Goal: Task Accomplishment & Management: Use online tool/utility

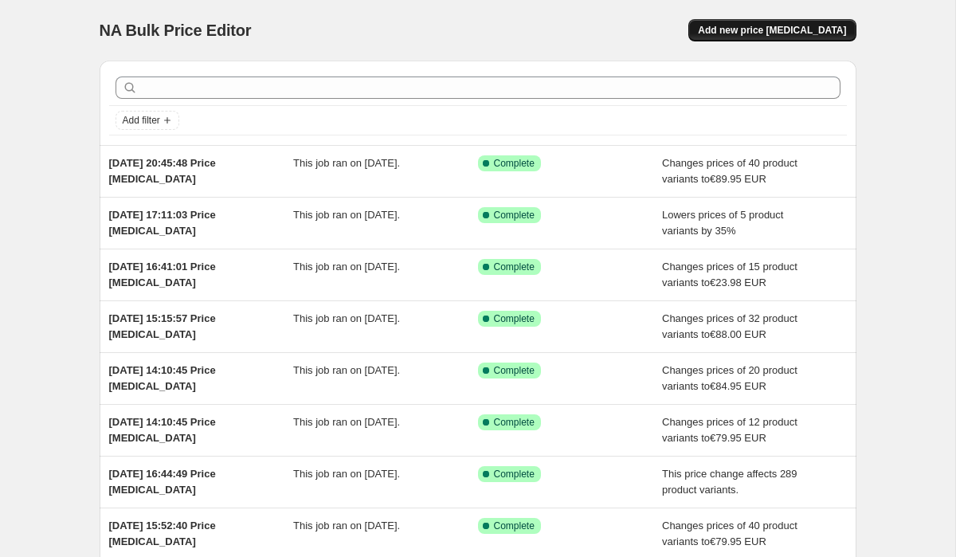
click at [743, 33] on span "Add new price change job" at bounding box center [772, 30] width 148 height 13
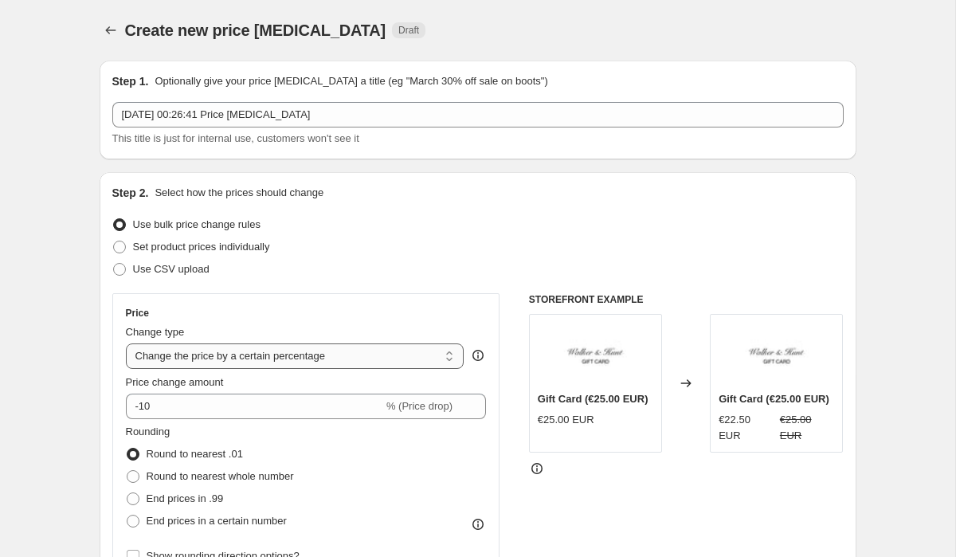
click at [255, 361] on select "Change the price to a certain amount Change the price by a certain amount Chang…" at bounding box center [295, 355] width 339 height 25
select select "to"
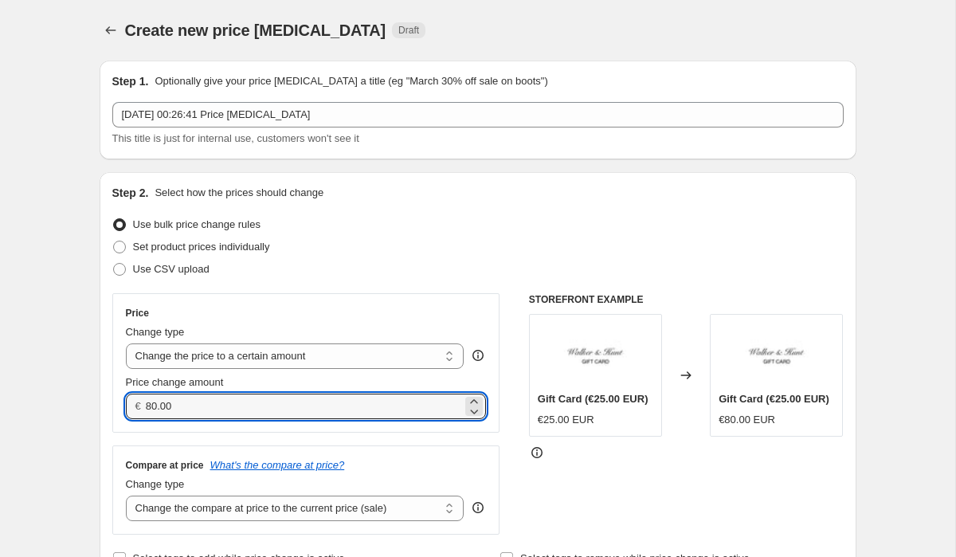
drag, startPoint x: 210, startPoint y: 413, endPoint x: 98, endPoint y: 412, distance: 112.3
click at [103, 413] on div "Step 2. Select how the prices should change Use bulk price change rules Set pro…" at bounding box center [478, 377] width 757 height 410
type input "89.95"
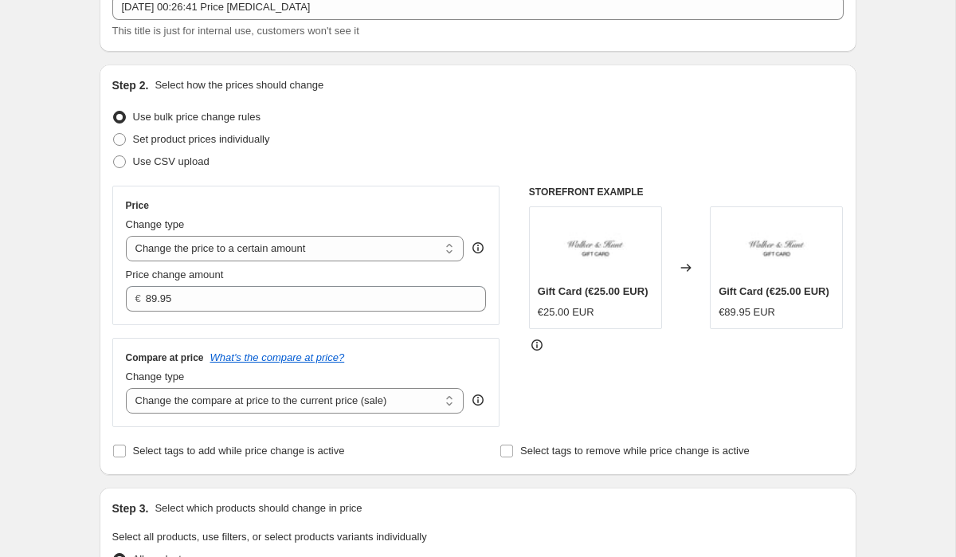
scroll to position [249, 0]
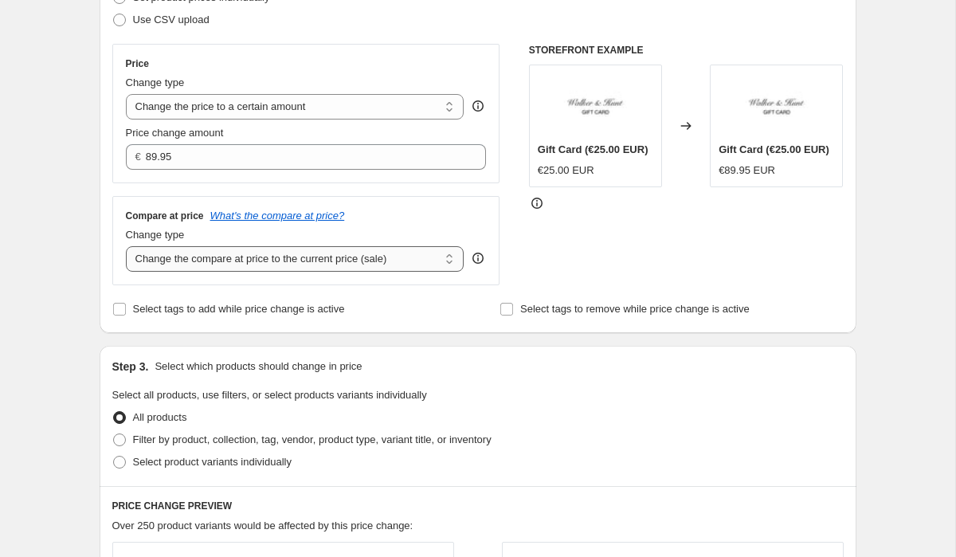
click at [219, 260] on select "Change the compare at price to the current price (sale) Change the compare at p…" at bounding box center [295, 258] width 339 height 25
select select "to"
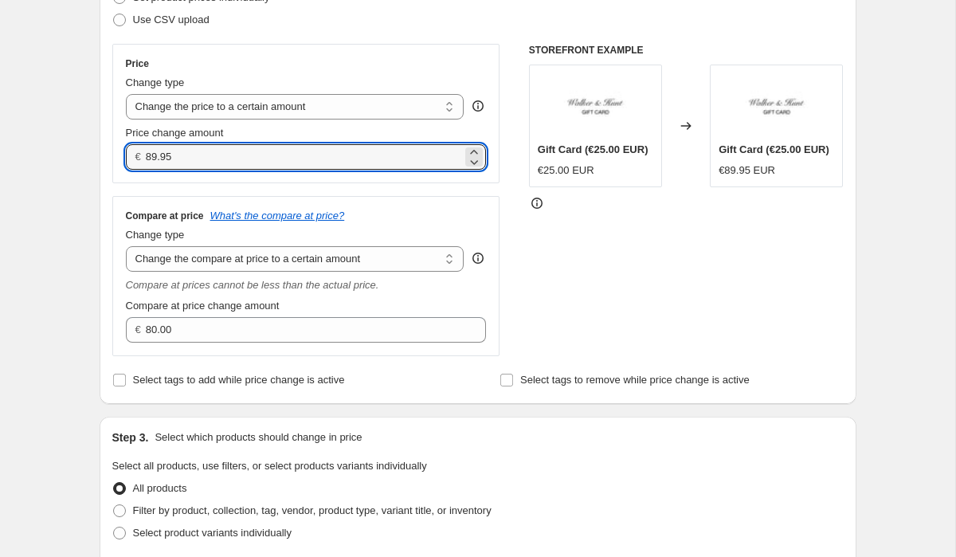
drag, startPoint x: 194, startPoint y: 158, endPoint x: 120, endPoint y: 158, distance: 73.3
click at [126, 158] on div "€ 89.95" at bounding box center [306, 156] width 361 height 25
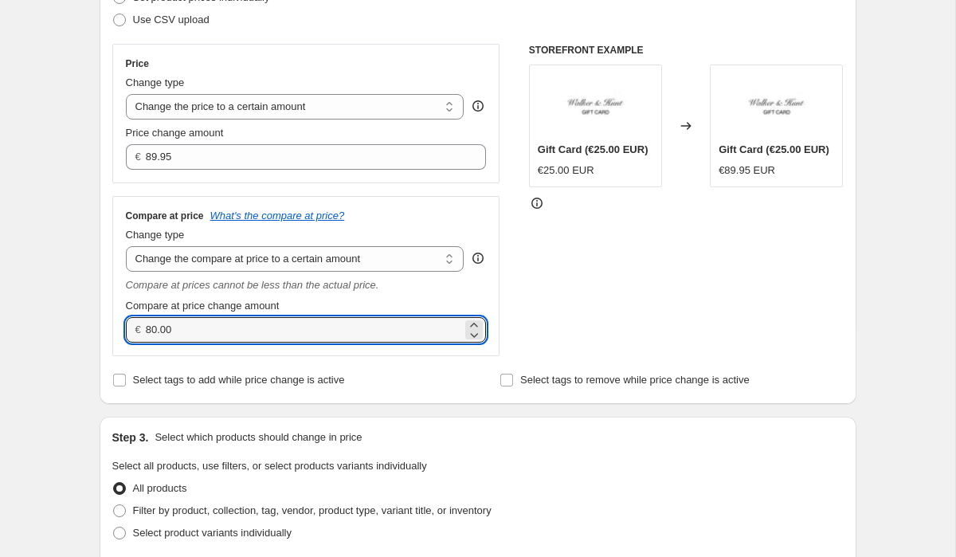
drag, startPoint x: 199, startPoint y: 324, endPoint x: 109, endPoint y: 324, distance: 90.0
click at [109, 324] on div "Step 2. Select how the prices should change Use bulk price change rules Set pro…" at bounding box center [478, 163] width 757 height 481
paste input "9.95"
type input "89.95"
click at [70, 253] on div "Create new price change job. This page is ready Create new price change job Dra…" at bounding box center [477, 553] width 955 height 1604
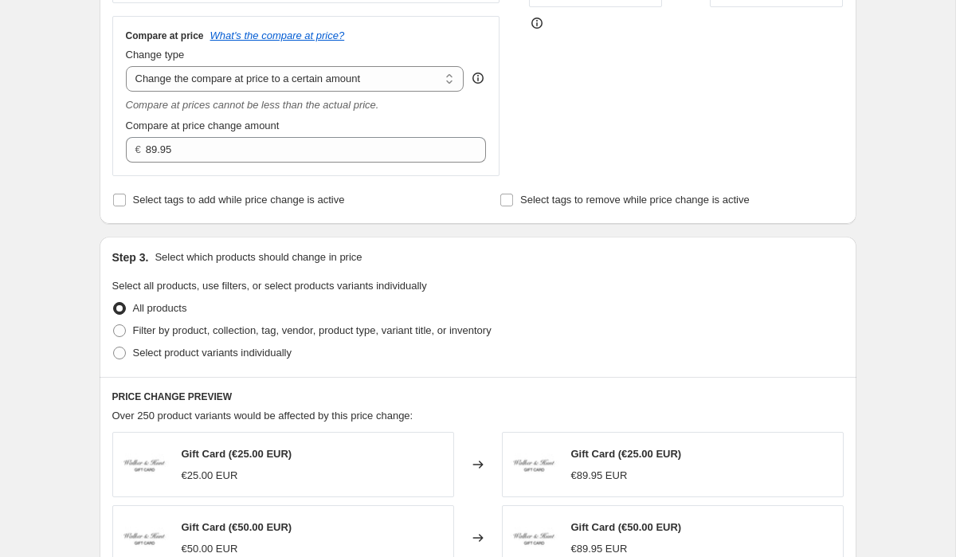
scroll to position [448, 0]
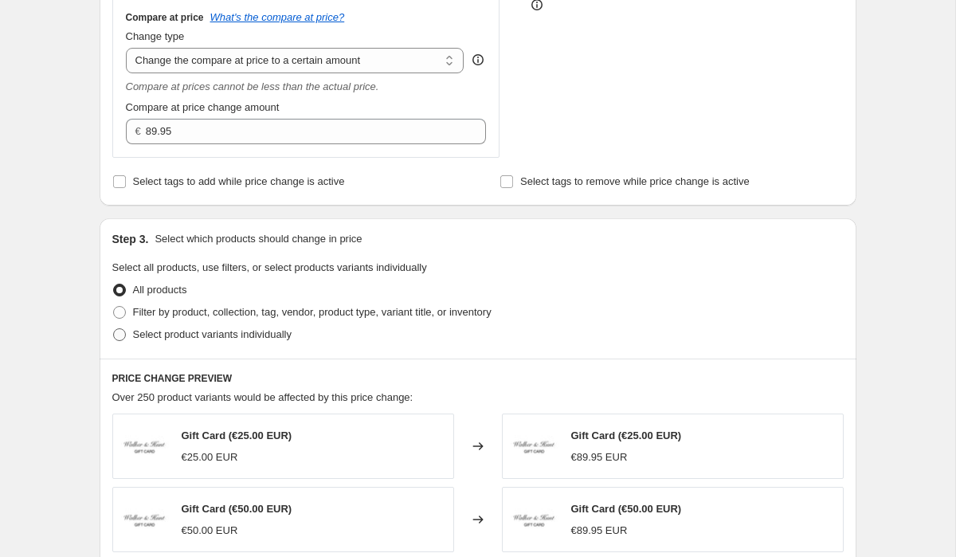
click at [118, 339] on span at bounding box center [119, 334] width 13 height 13
click at [114, 329] on input "Select product variants individually" at bounding box center [113, 328] width 1 height 1
radio input "true"
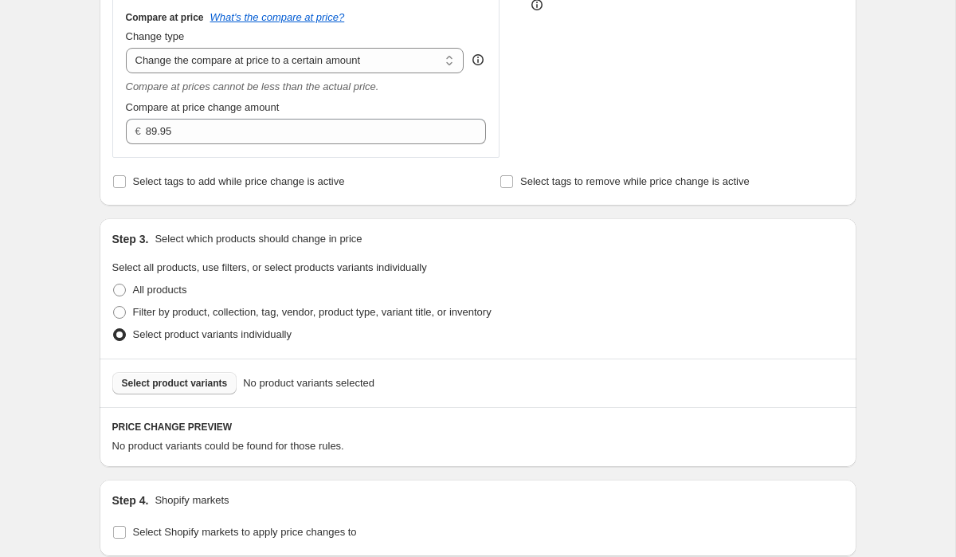
click at [143, 382] on span "Select product variants" at bounding box center [175, 383] width 106 height 13
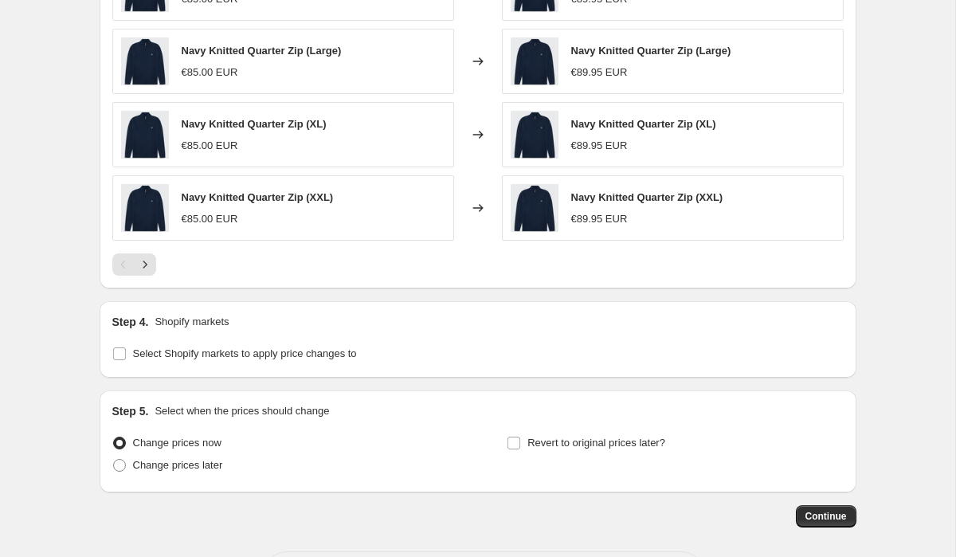
scroll to position [1095, 0]
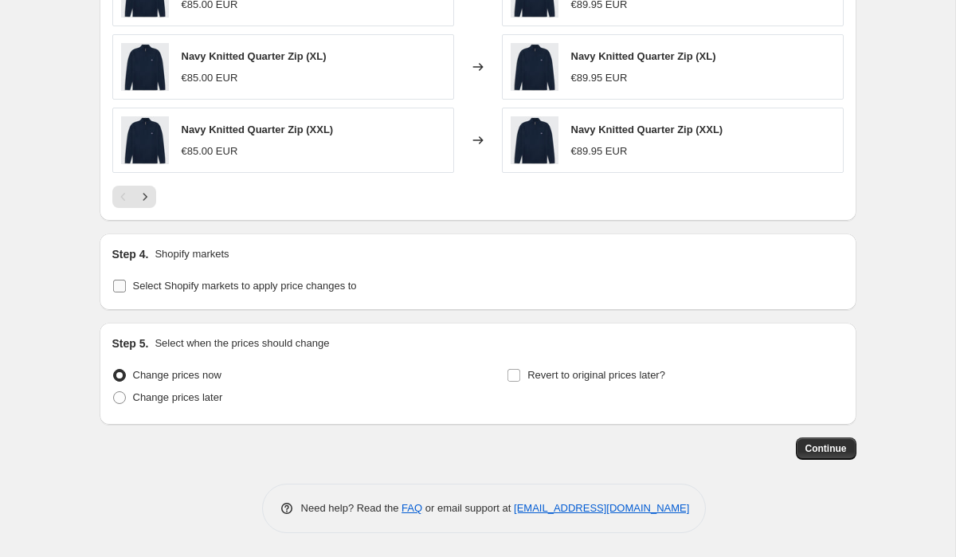
click at [120, 290] on input "Select Shopify markets to apply price changes to" at bounding box center [119, 286] width 13 height 13
checkbox input "true"
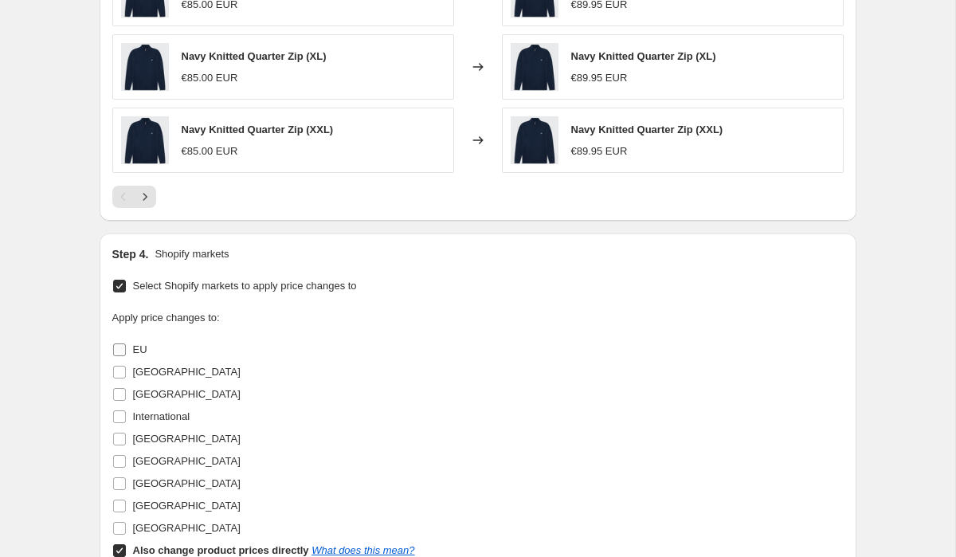
click at [125, 344] on input "EU" at bounding box center [119, 349] width 13 height 13
checkbox input "true"
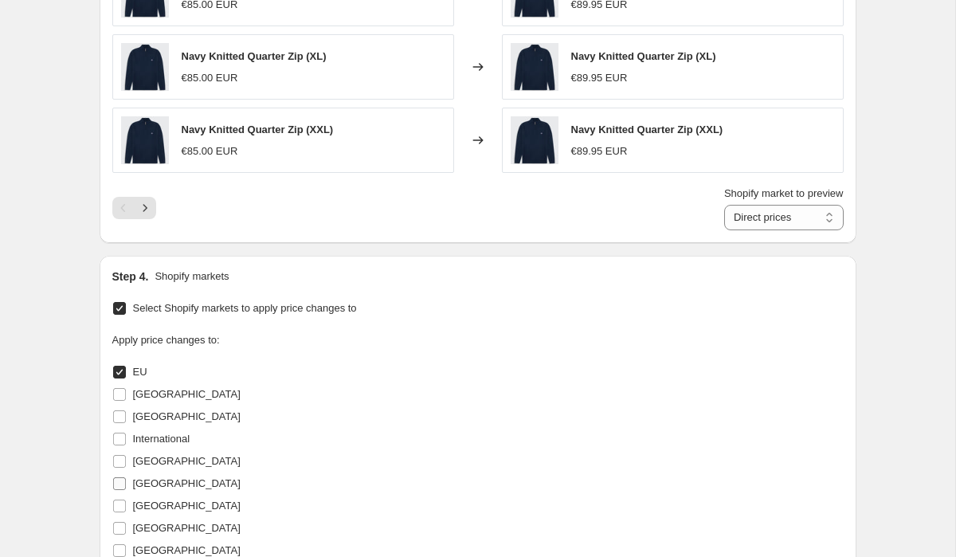
click at [127, 485] on label "Spain" at bounding box center [176, 483] width 128 height 22
click at [126, 485] on input "Spain" at bounding box center [119, 483] width 13 height 13
checkbox input "true"
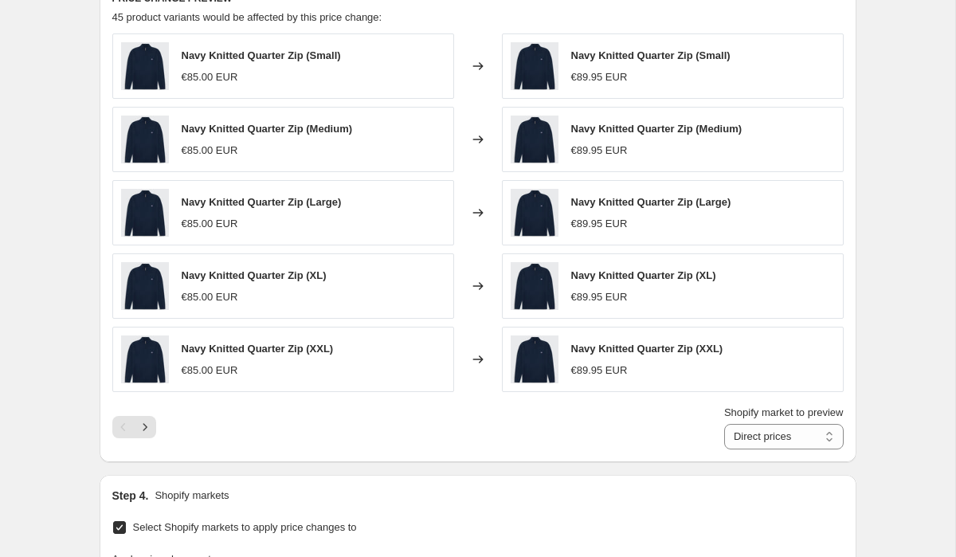
scroll to position [1142, 0]
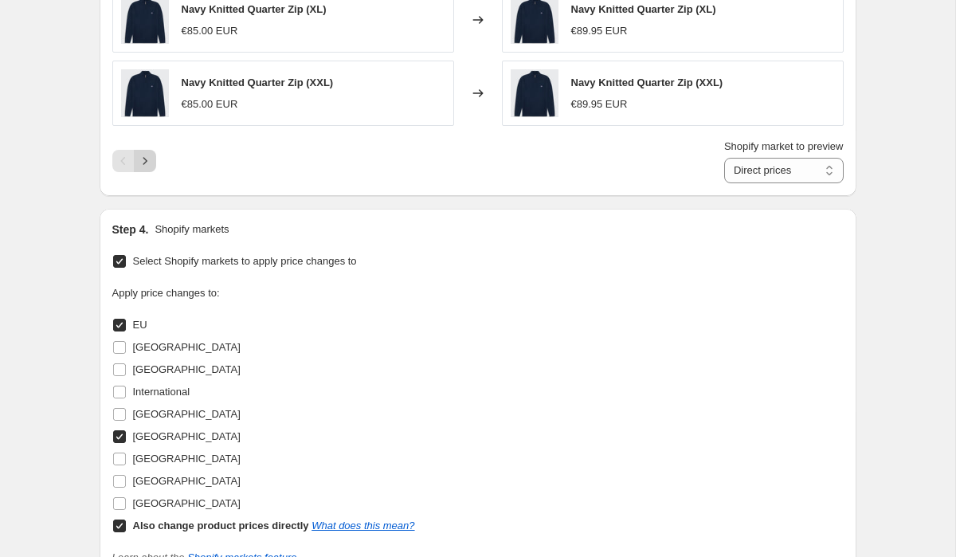
click at [154, 162] on button "Next" at bounding box center [145, 161] width 22 height 22
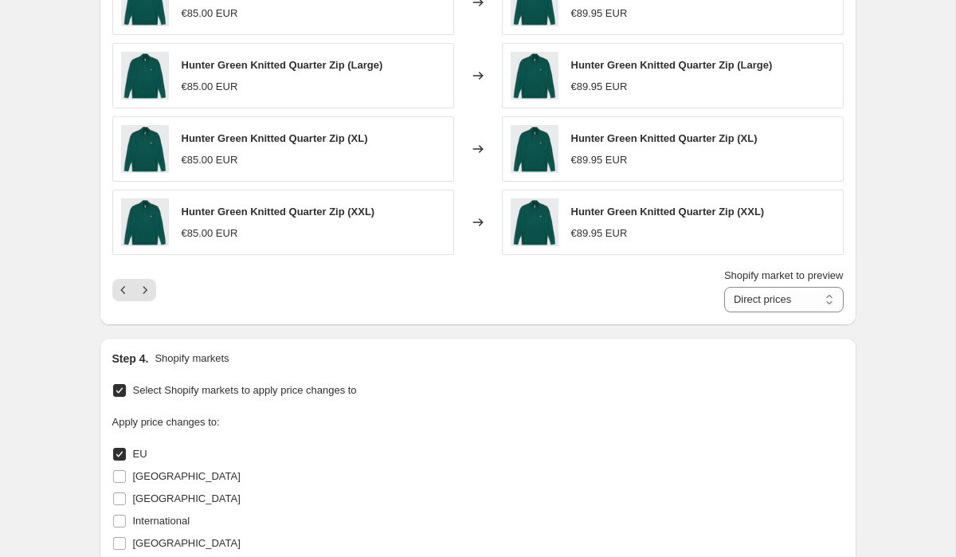
scroll to position [837, 0]
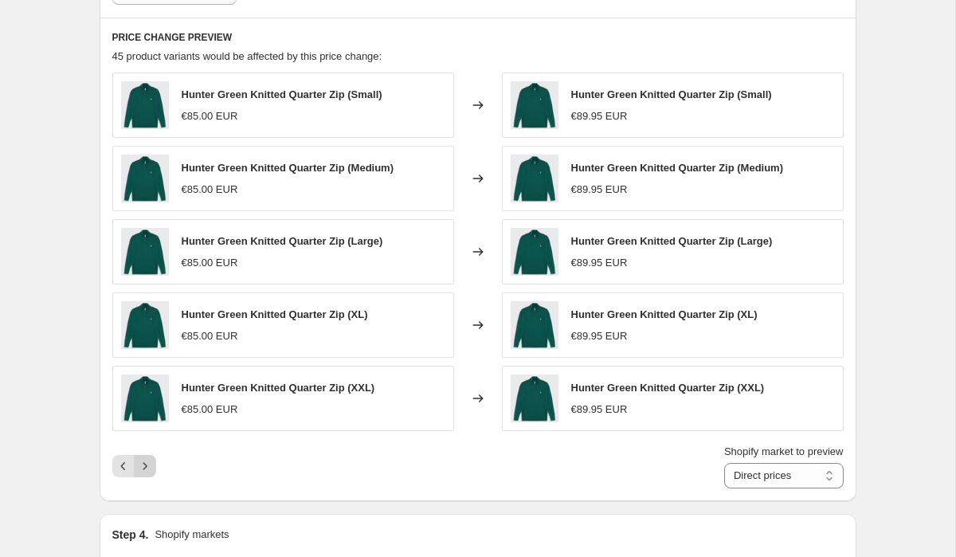
click at [150, 468] on icon "Next" at bounding box center [145, 466] width 16 height 16
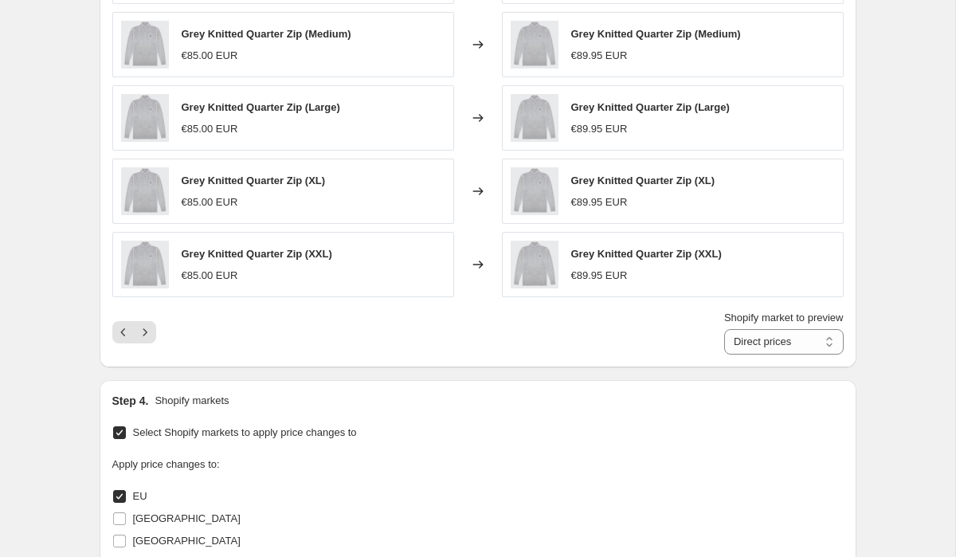
scroll to position [1411, 0]
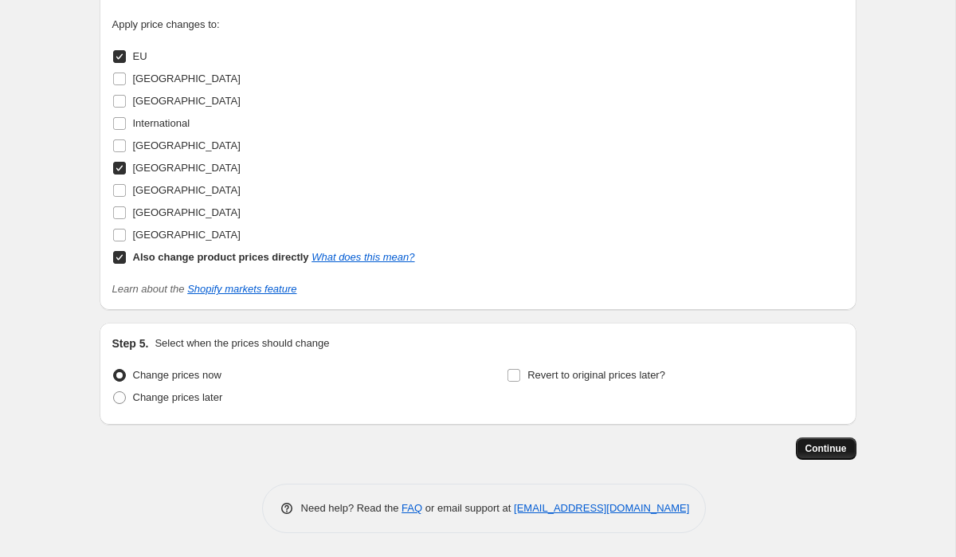
click at [839, 446] on span "Continue" at bounding box center [825, 448] width 41 height 13
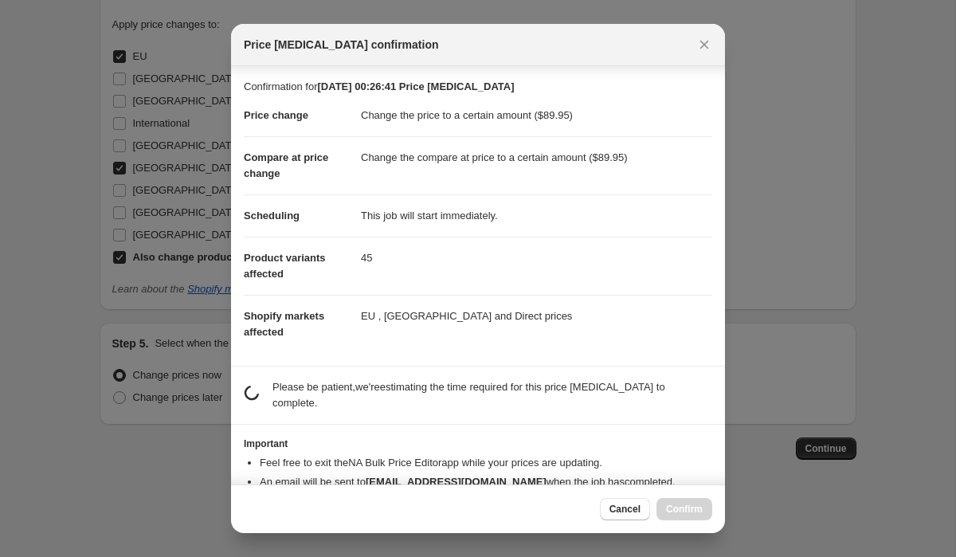
scroll to position [41, 0]
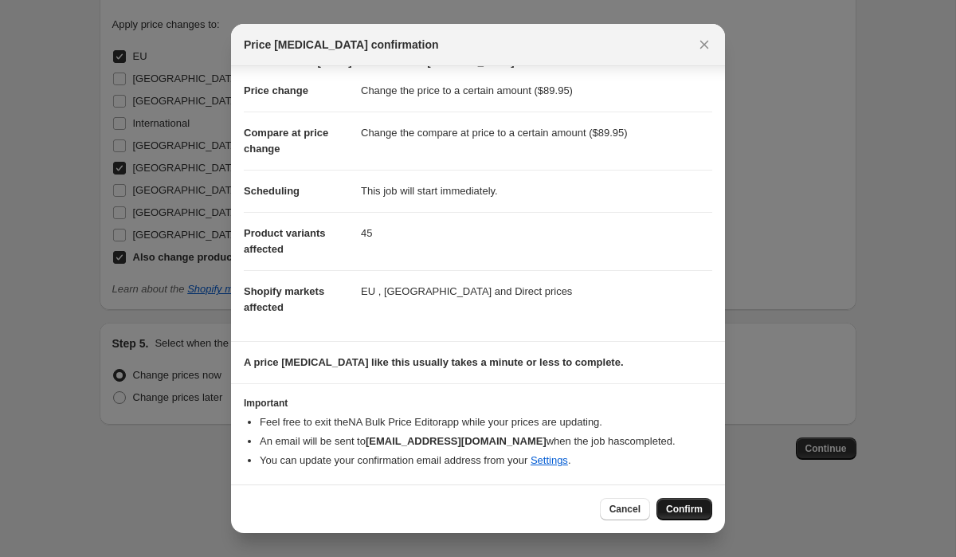
click at [687, 511] on span "Confirm" at bounding box center [684, 509] width 37 height 13
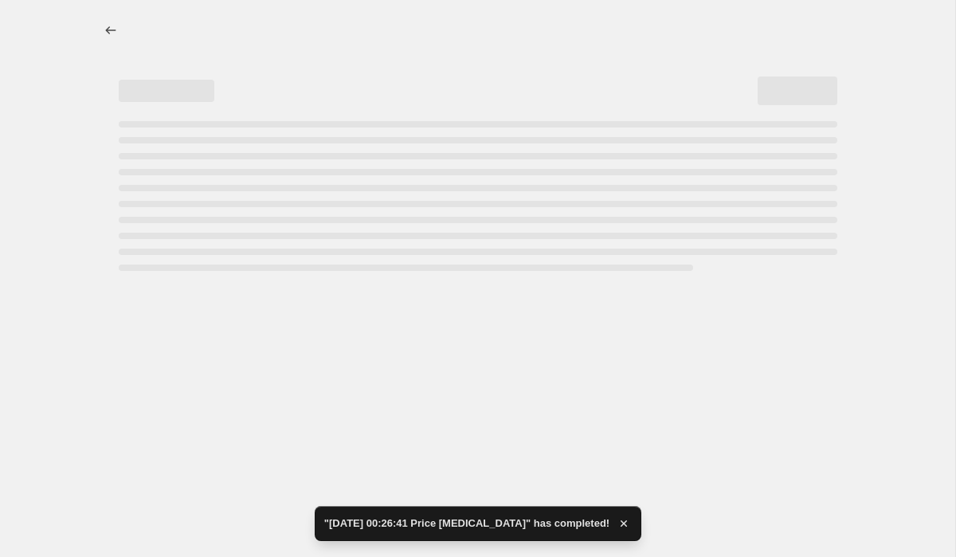
select select "to"
